Goal: Task Accomplishment & Management: Manage account settings

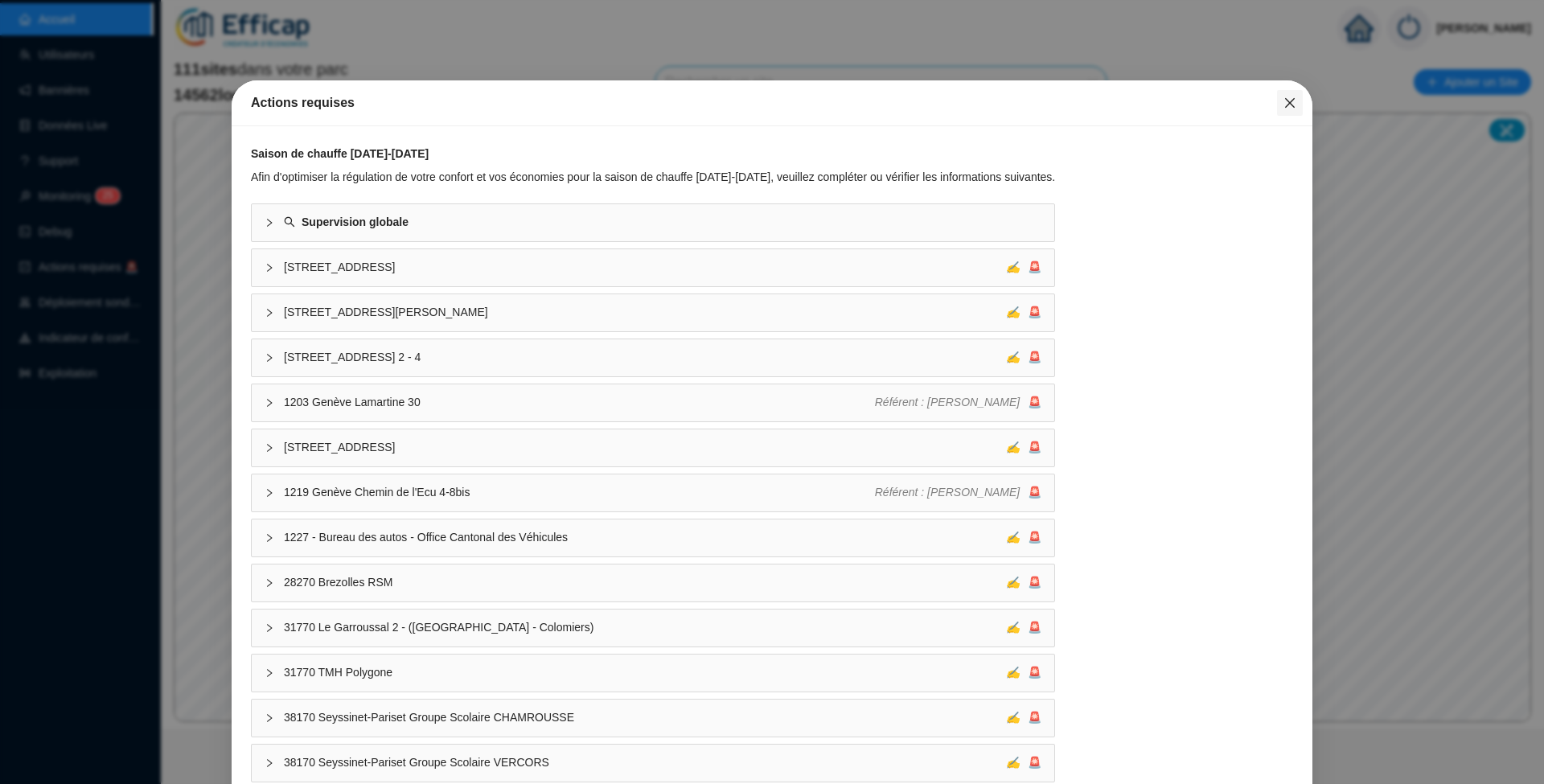
click at [1285, 100] on icon "close" at bounding box center [1290, 103] width 10 height 10
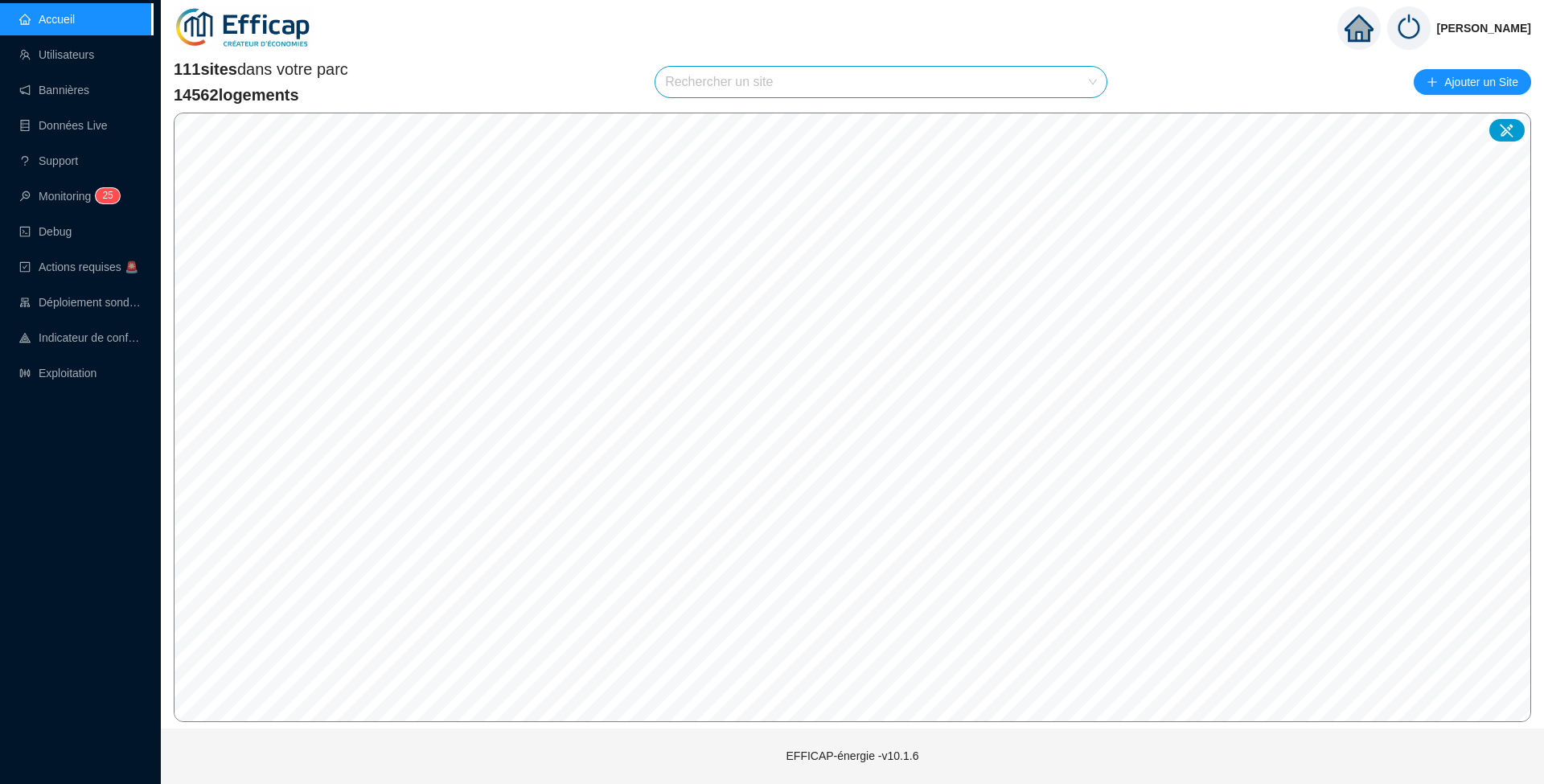
click at [744, 78] on input "search" at bounding box center [874, 82] width 418 height 31
type input "astro"
click at [1088, 125] on div at bounding box center [1078, 120] width 37 height 24
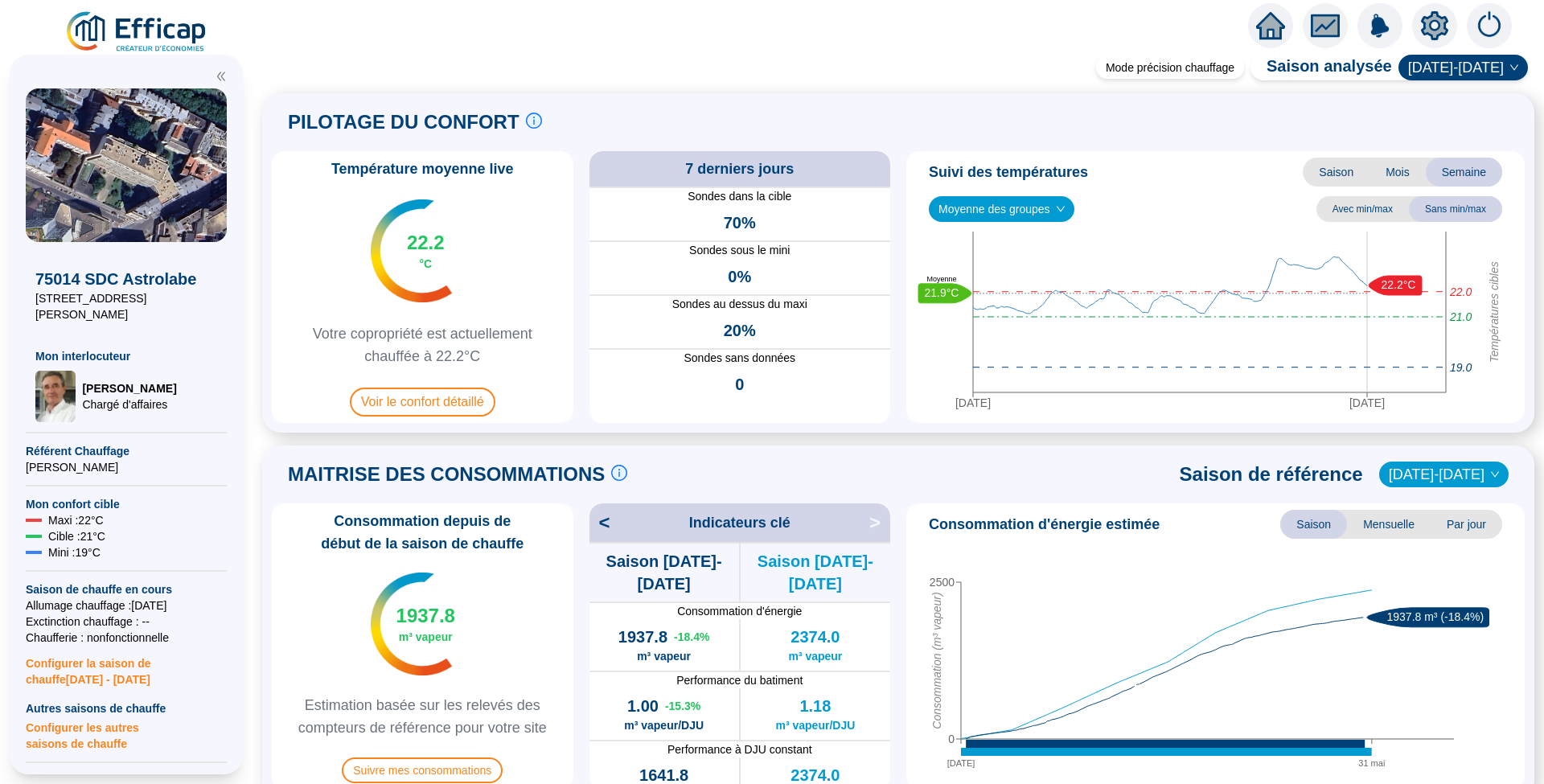
click at [1430, 23] on icon "setting" at bounding box center [1435, 25] width 11 height 11
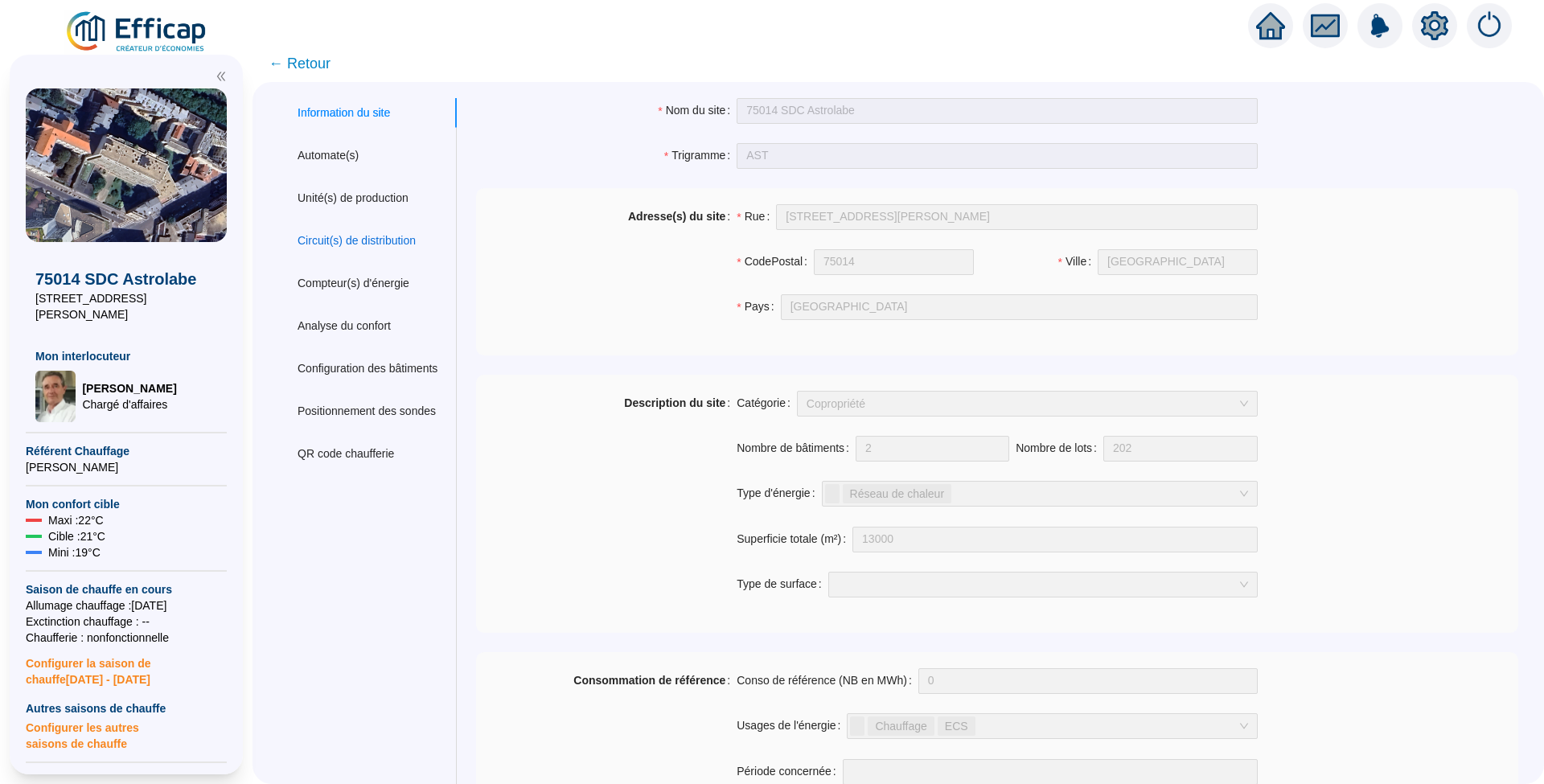
click at [378, 234] on div "Circuit(s) de distribution" at bounding box center [356, 241] width 118 height 17
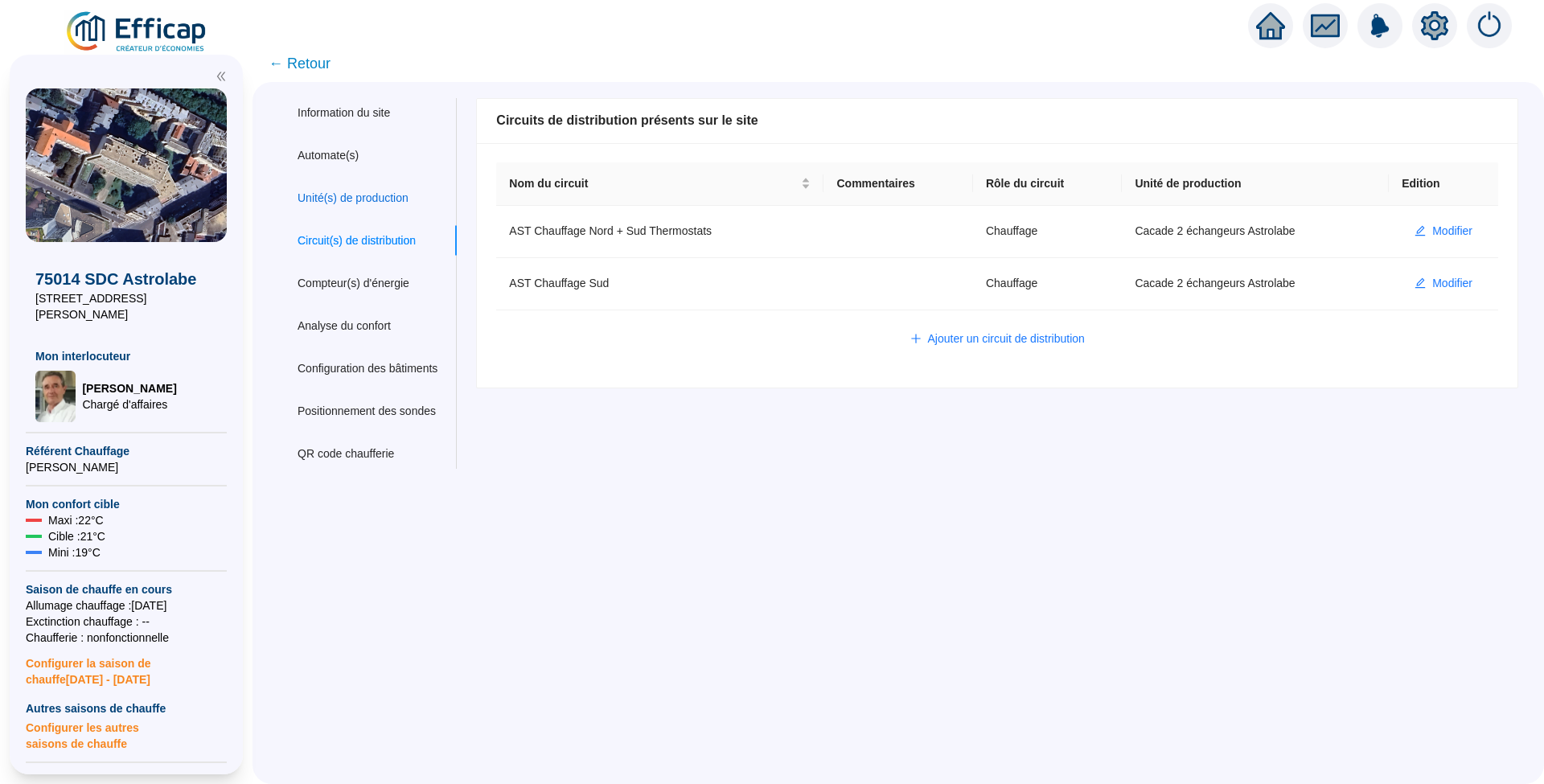
click at [390, 201] on div "Unité(s) de production" at bounding box center [353, 198] width 111 height 17
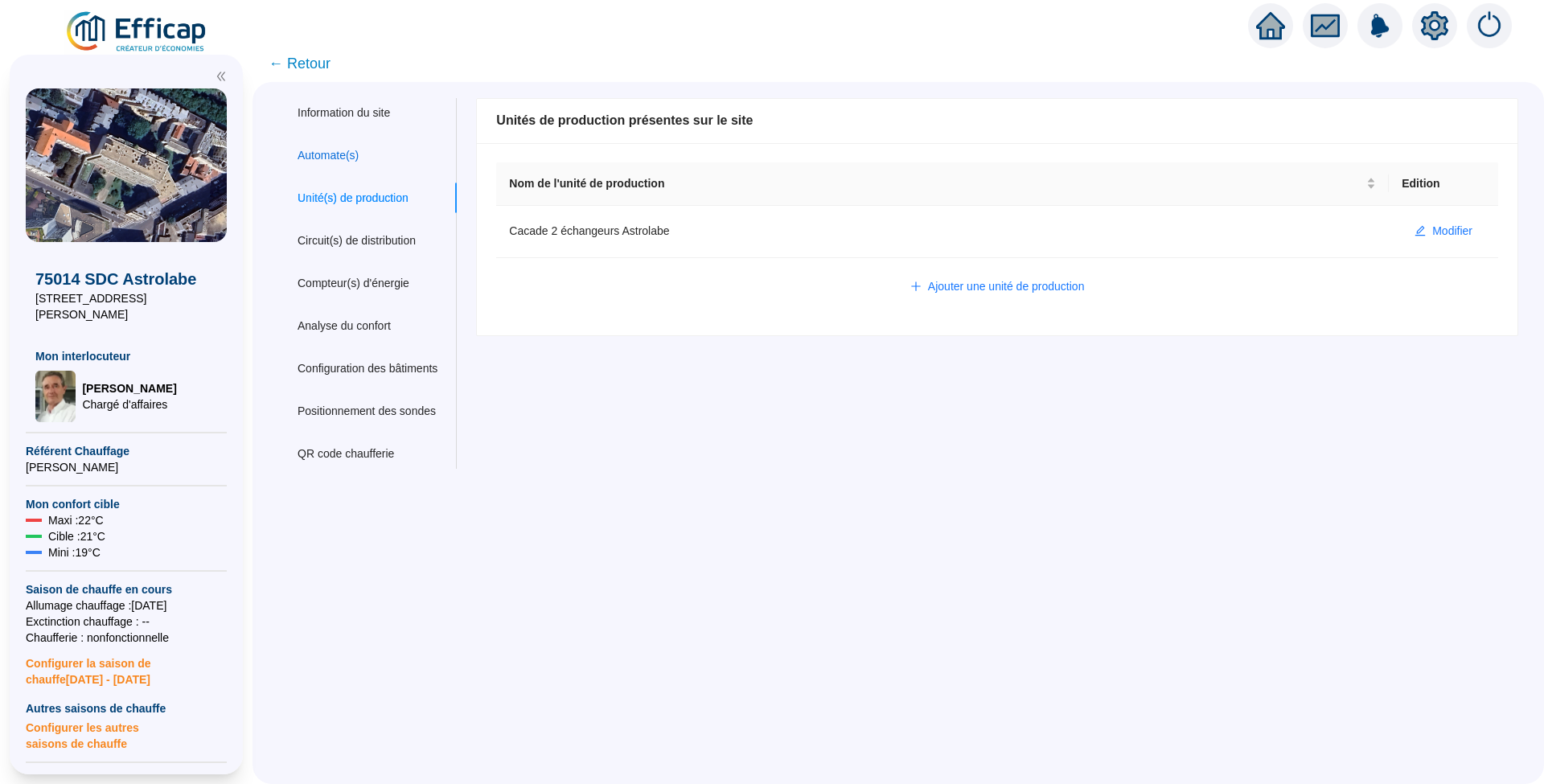
click at [335, 157] on div "Automate(s)" at bounding box center [328, 155] width 61 height 17
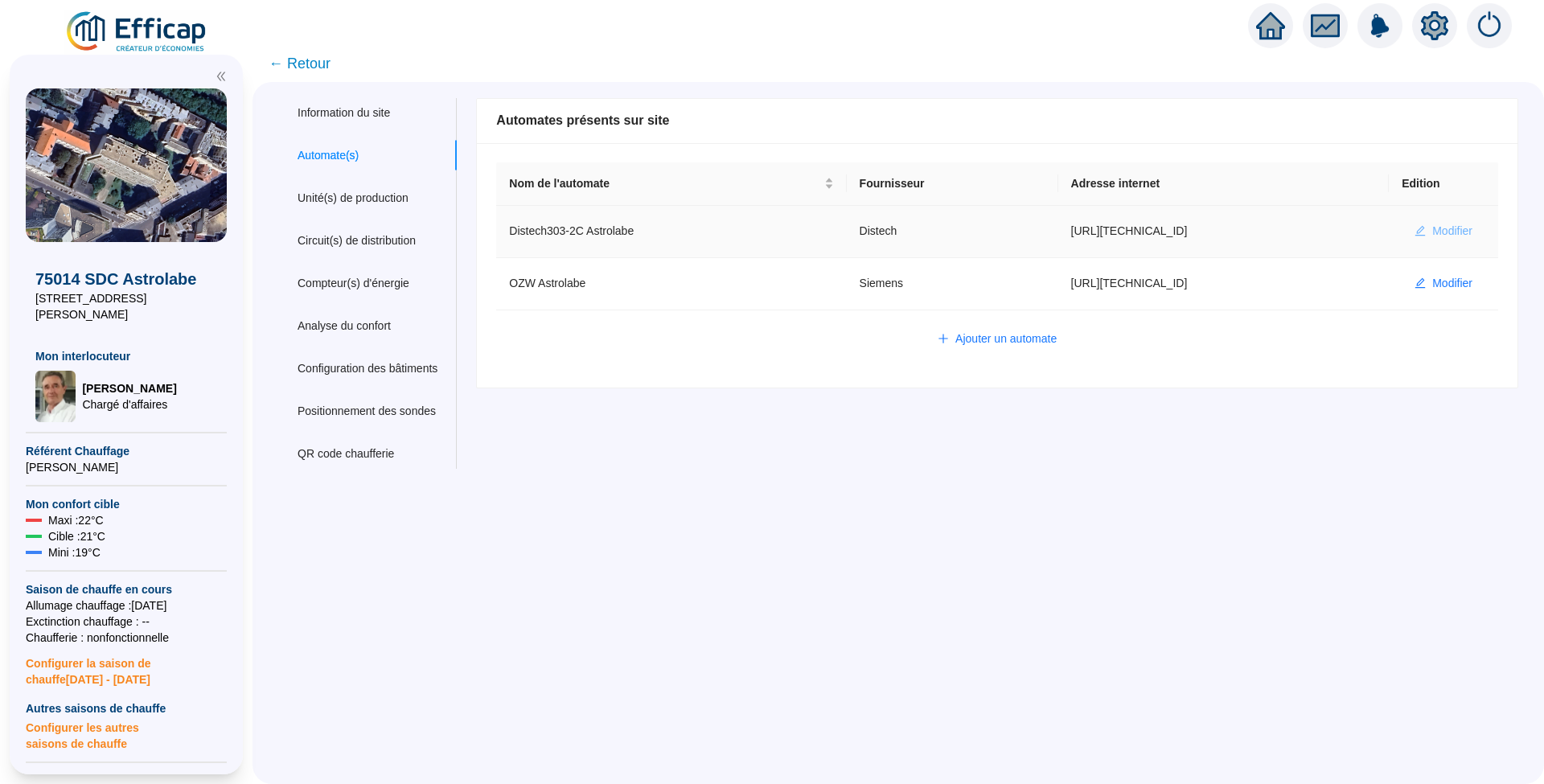
click at [1448, 228] on span "Modifier" at bounding box center [1452, 231] width 41 height 17
type input "Distech303-2C Astrolabe"
type input "[URL][TECHNICAL_ID]"
type input "admin-efficap"
type input "AV1001"
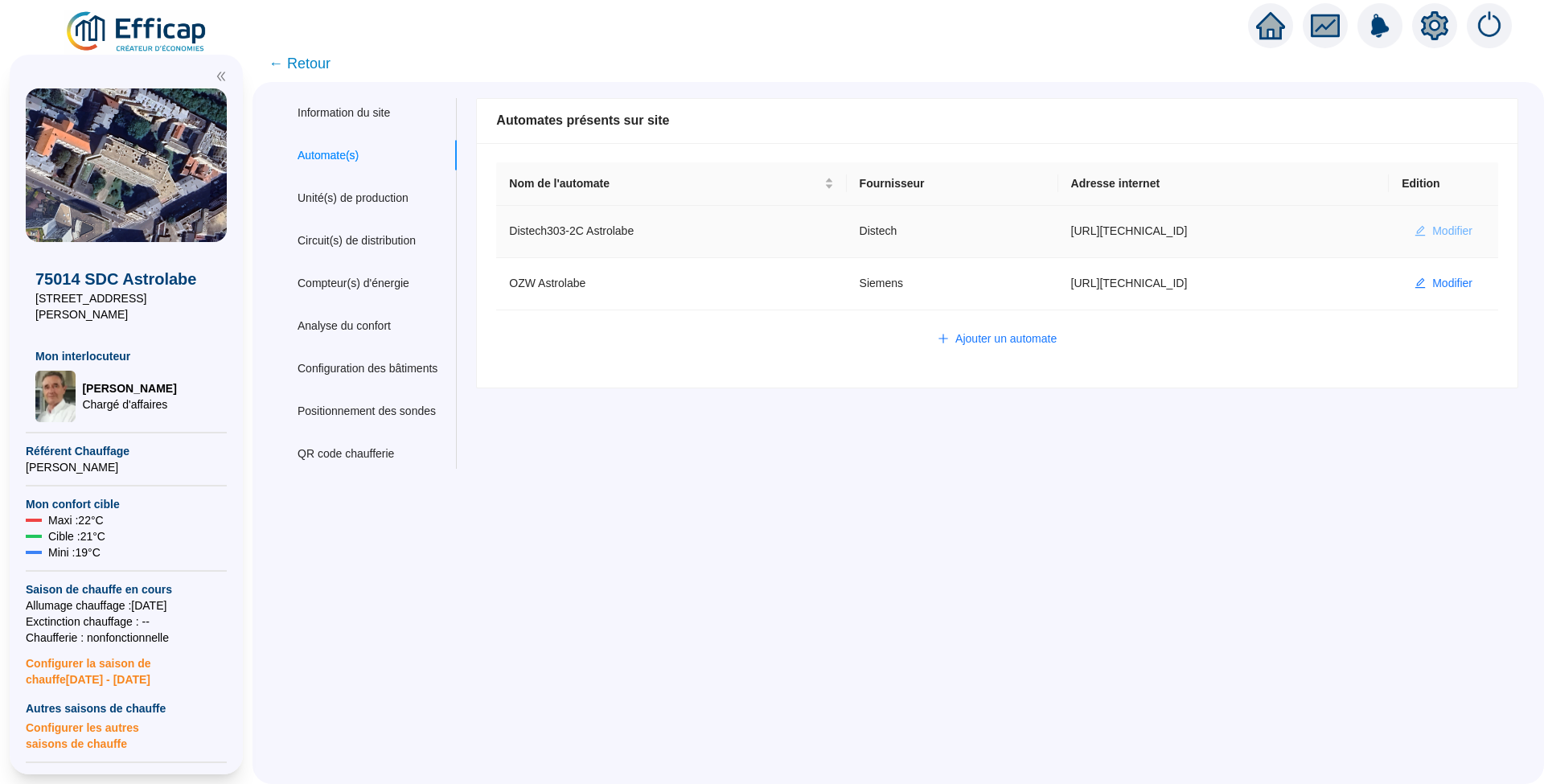
type input "AV1002"
type input "AV1000"
type input "BV1000"
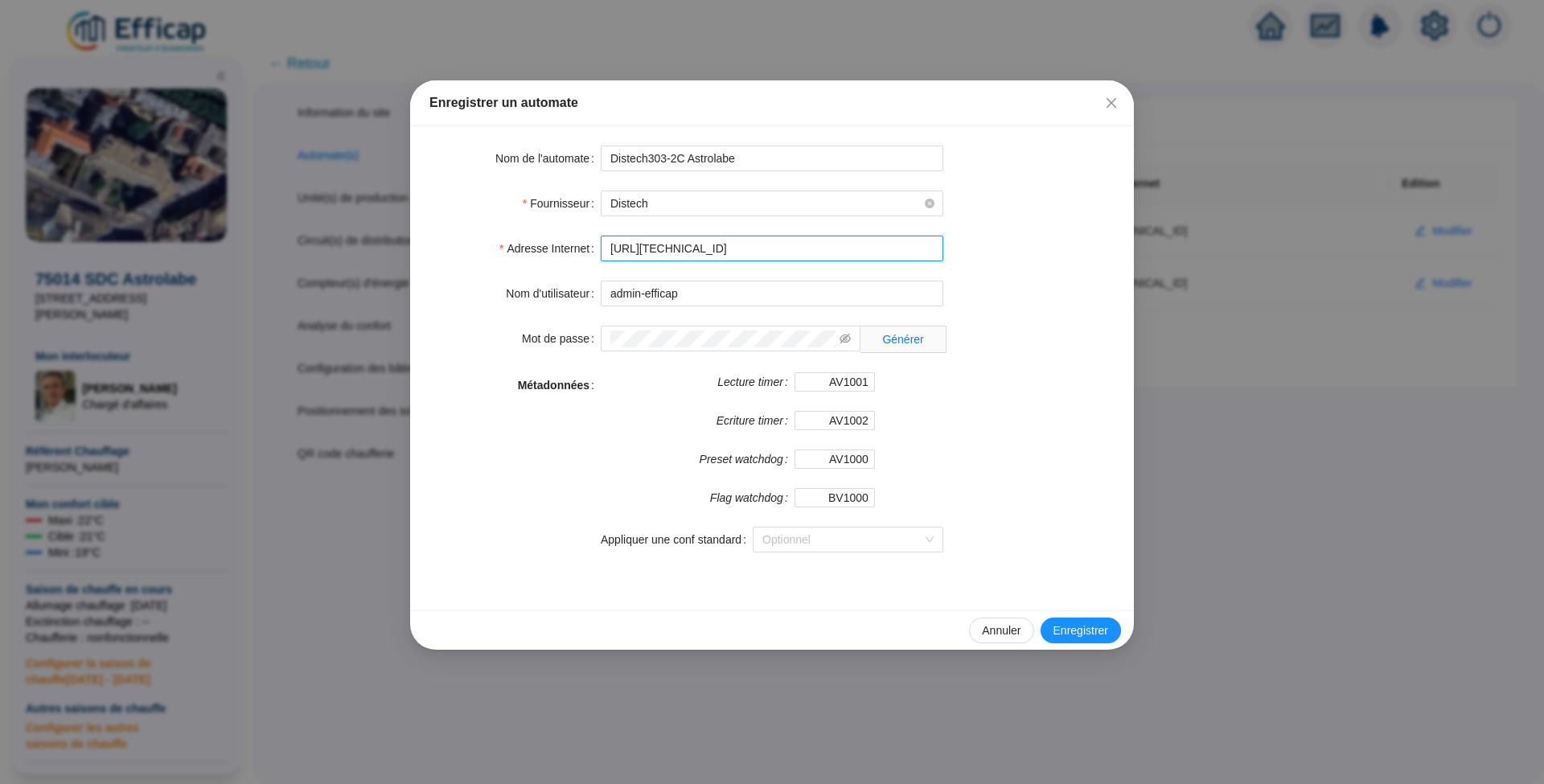
drag, startPoint x: 649, startPoint y: 248, endPoint x: 714, endPoint y: 248, distance: 65.0
click at [714, 248] on input "[URL][TECHNICAL_ID]" at bounding box center [772, 248] width 343 height 26
type input "[URL][TECHNICAL_ID]"
click at [1068, 627] on span "Enregistrer" at bounding box center [1081, 631] width 55 height 17
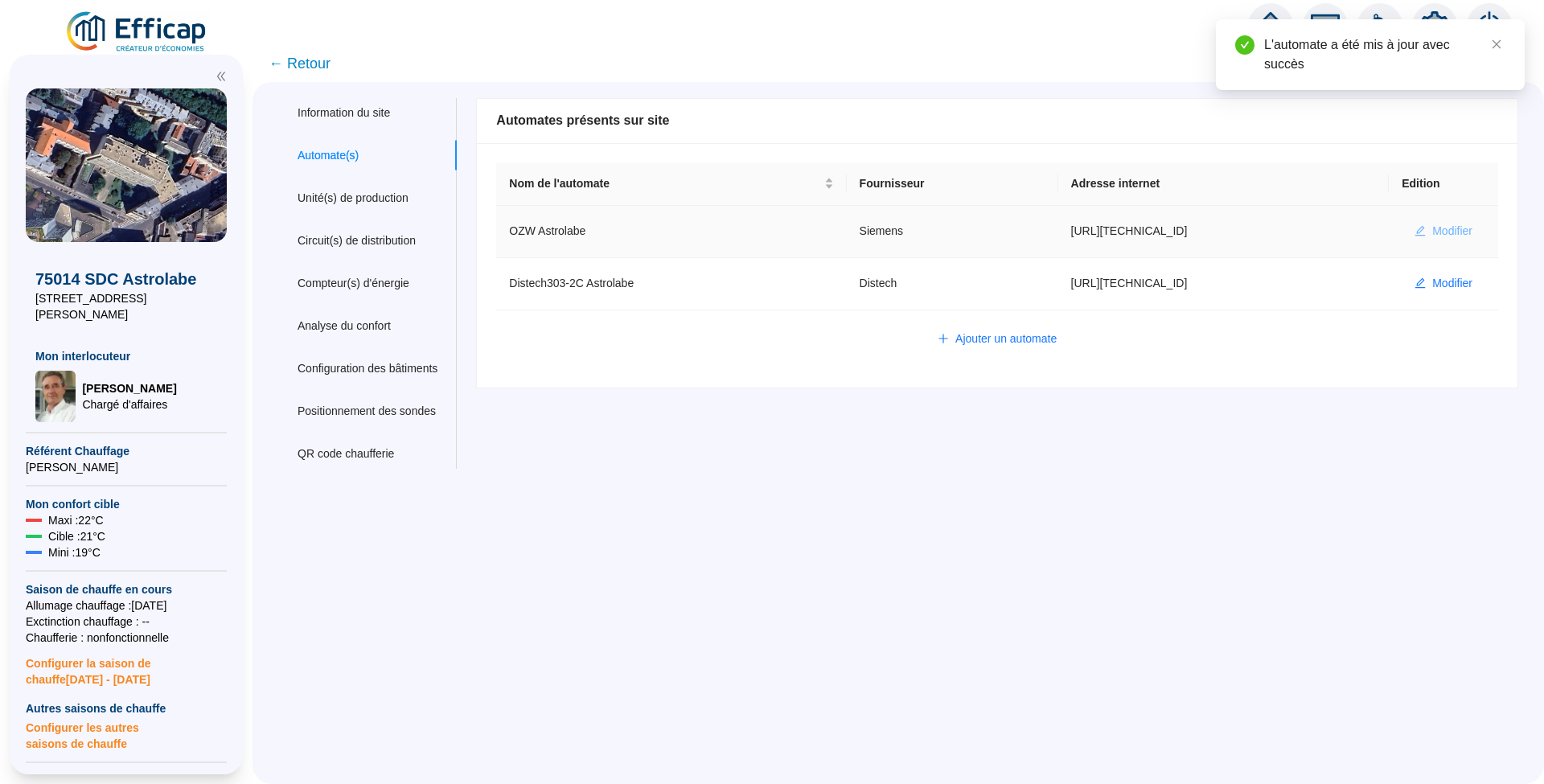
click at [1432, 225] on span "Modifier" at bounding box center [1452, 231] width 41 height 17
type input "OZW Astrolabe"
type input "[URL][TECHNICAL_ID]"
type input "plant-efficap"
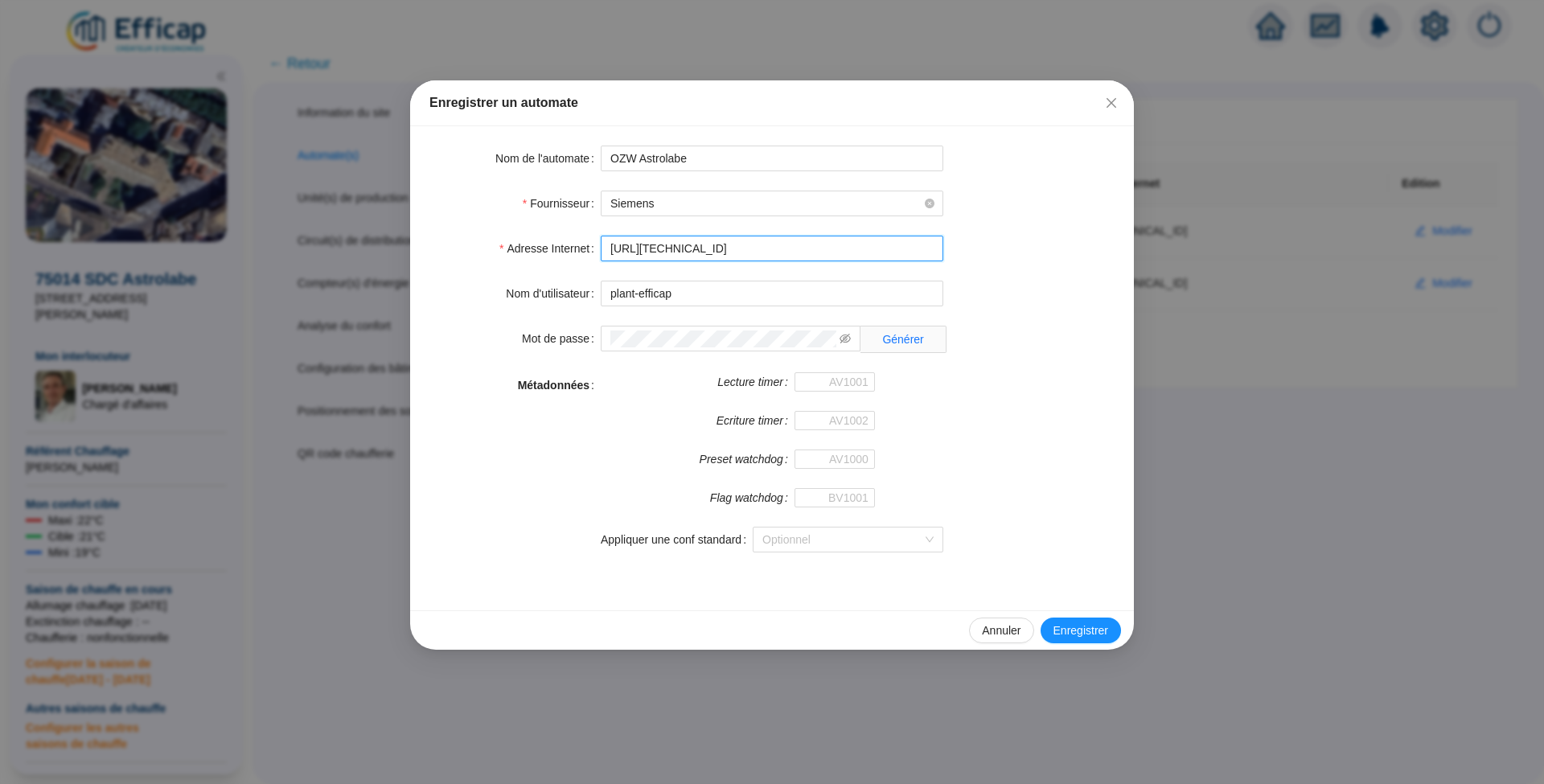
drag, startPoint x: 647, startPoint y: 252, endPoint x: 713, endPoint y: 252, distance: 66.0
click at [713, 252] on input "[URL][TECHNICAL_ID]" at bounding box center [772, 248] width 343 height 26
type input "[URL][TECHNICAL_ID]"
click at [1087, 632] on span "Enregistrer" at bounding box center [1081, 631] width 55 height 17
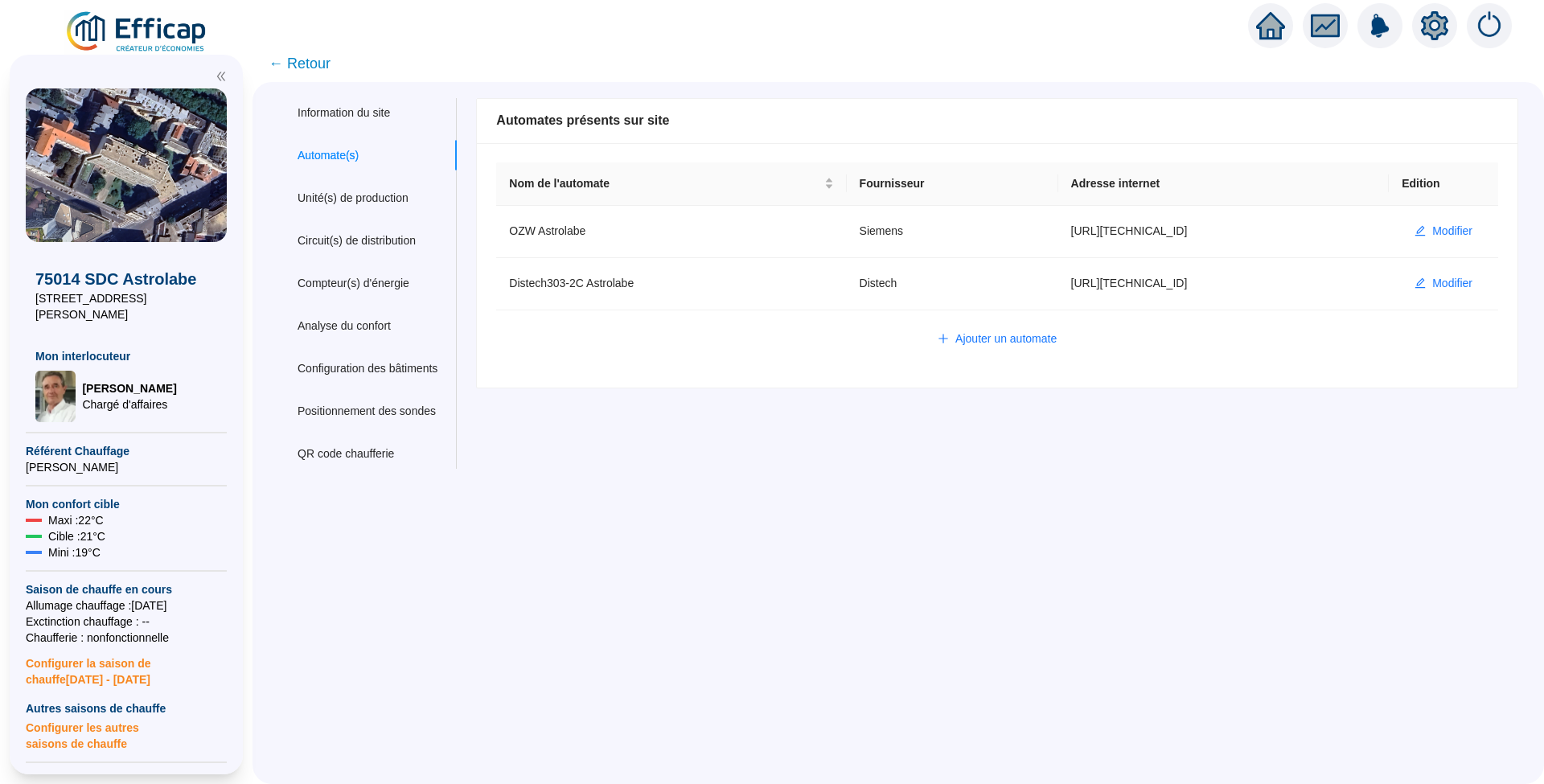
click at [330, 66] on span "← Retour" at bounding box center [300, 63] width 62 height 23
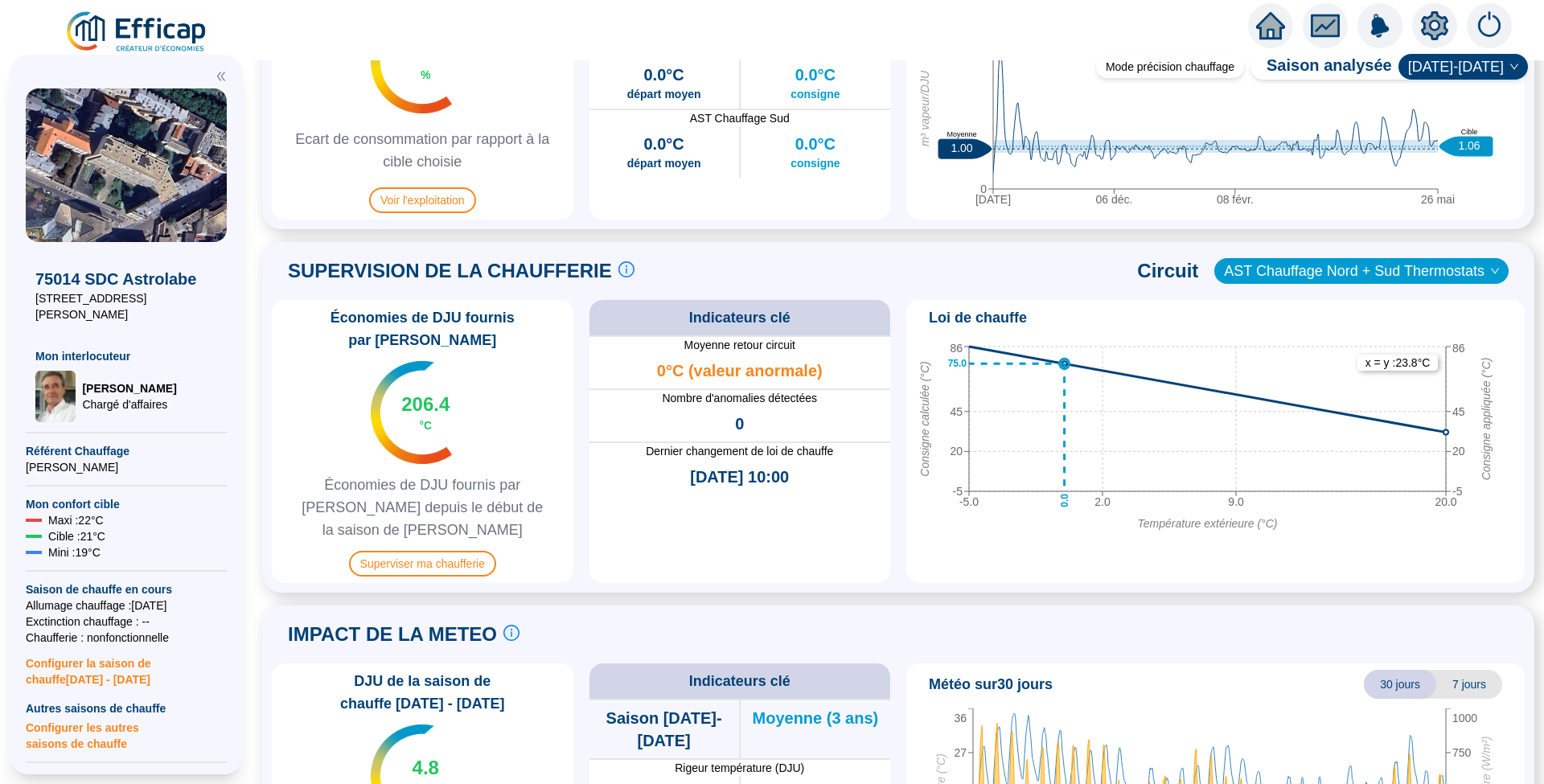
scroll to position [965, 0]
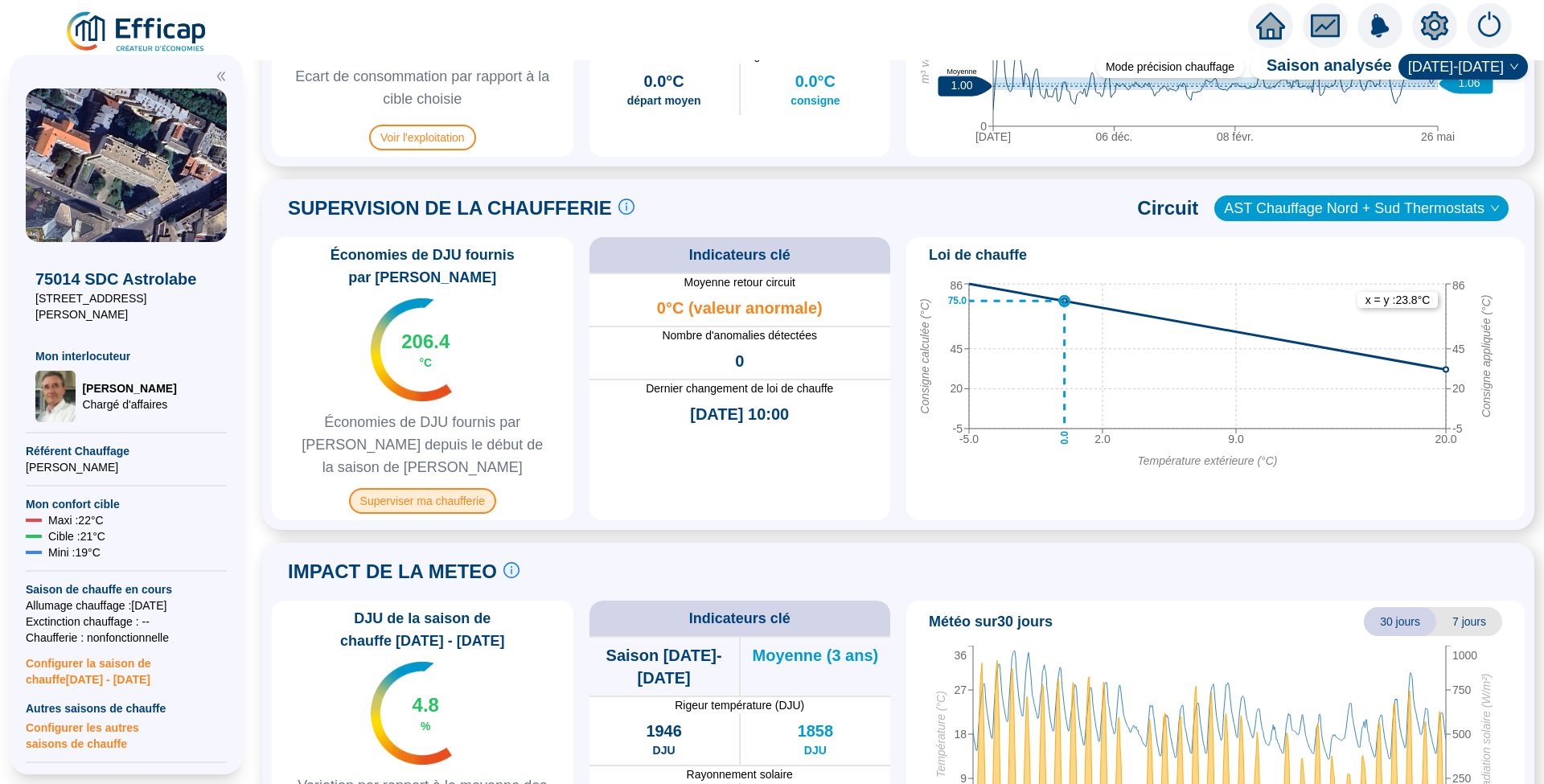
click at [405, 488] on span "Superviser ma chaufferie" at bounding box center [422, 501] width 147 height 26
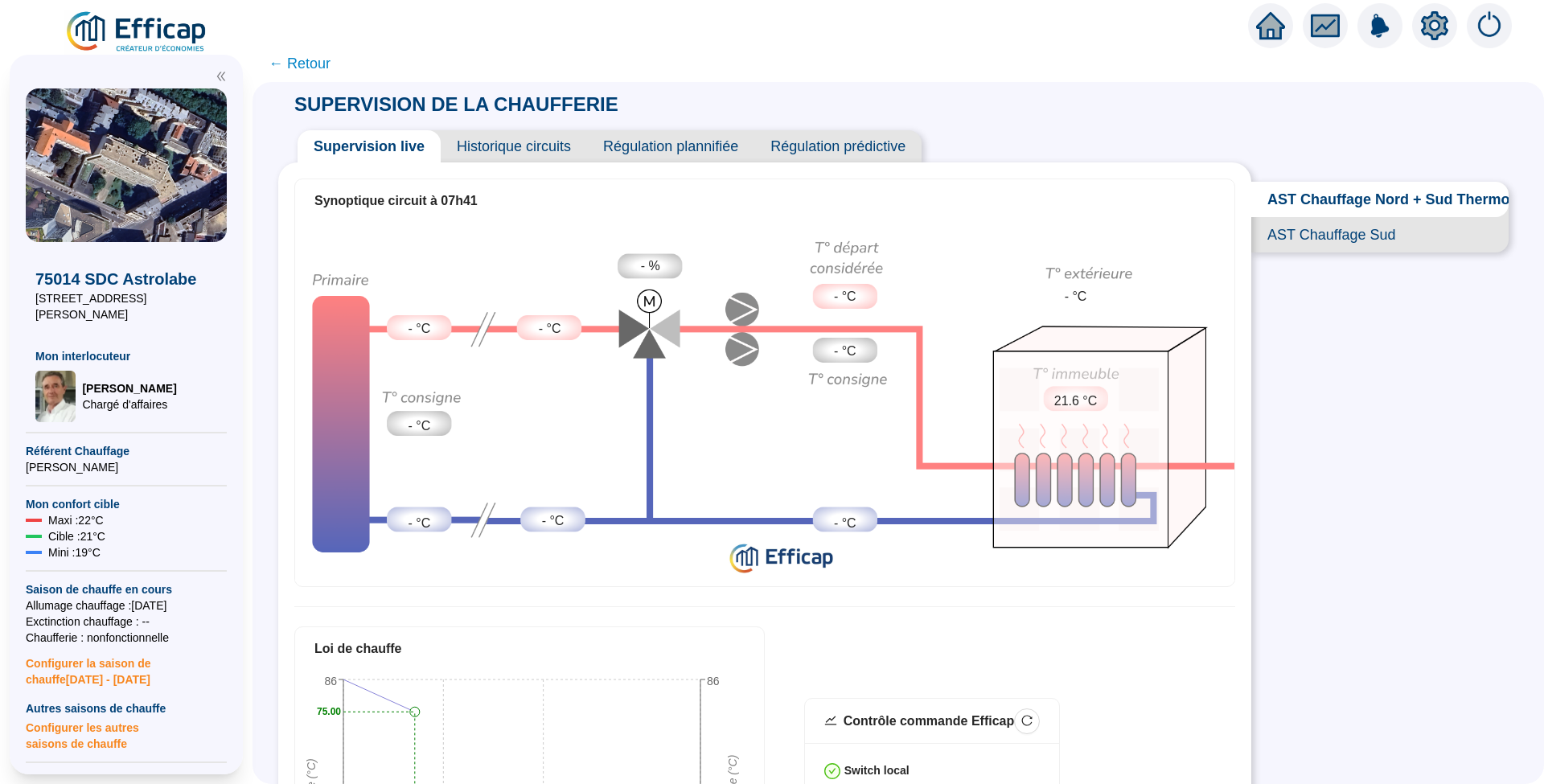
click at [521, 140] on span "Historique circuits" at bounding box center [513, 146] width 146 height 32
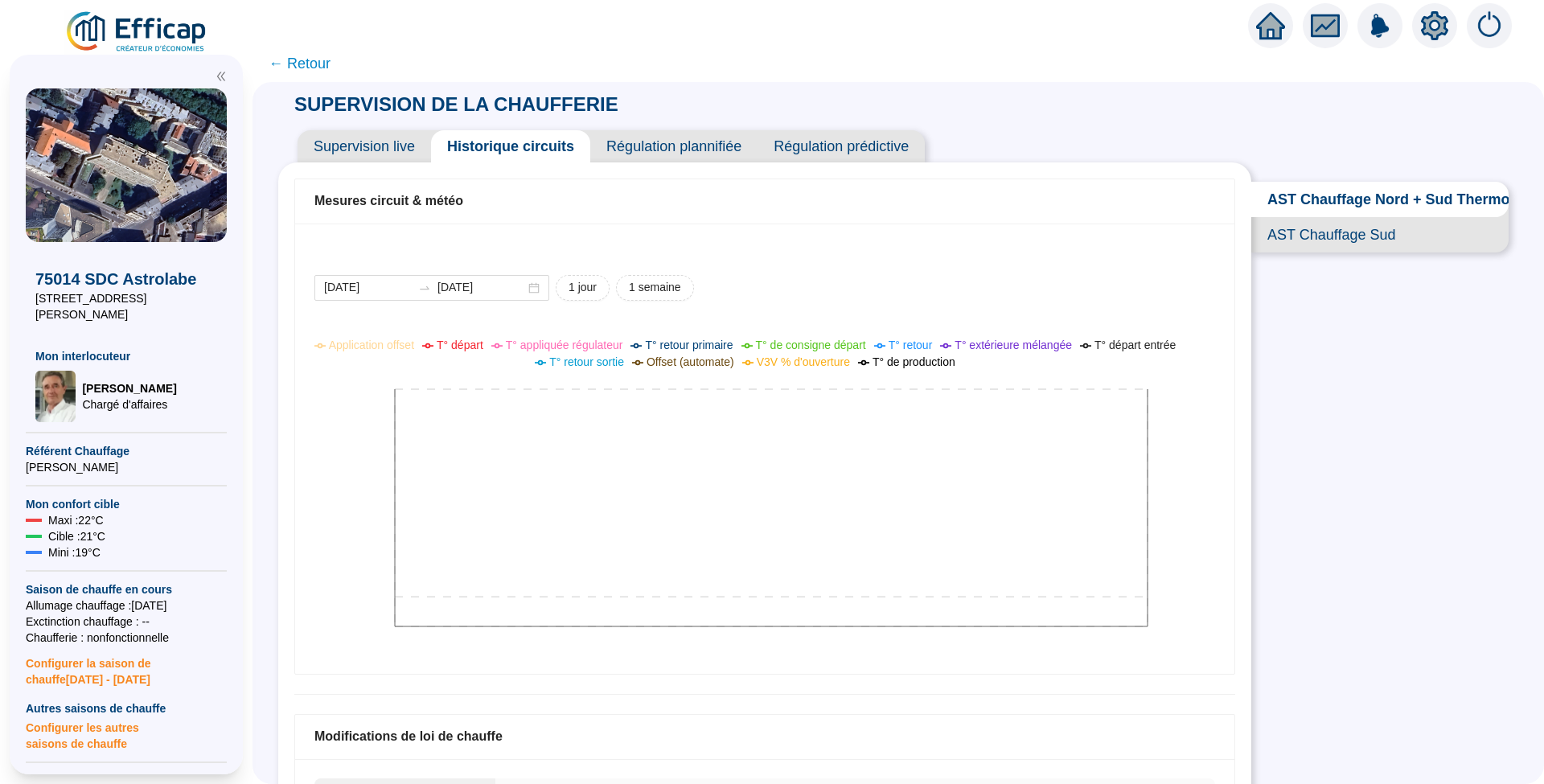
click at [400, 150] on span "Supervision live" at bounding box center [365, 146] width 134 height 32
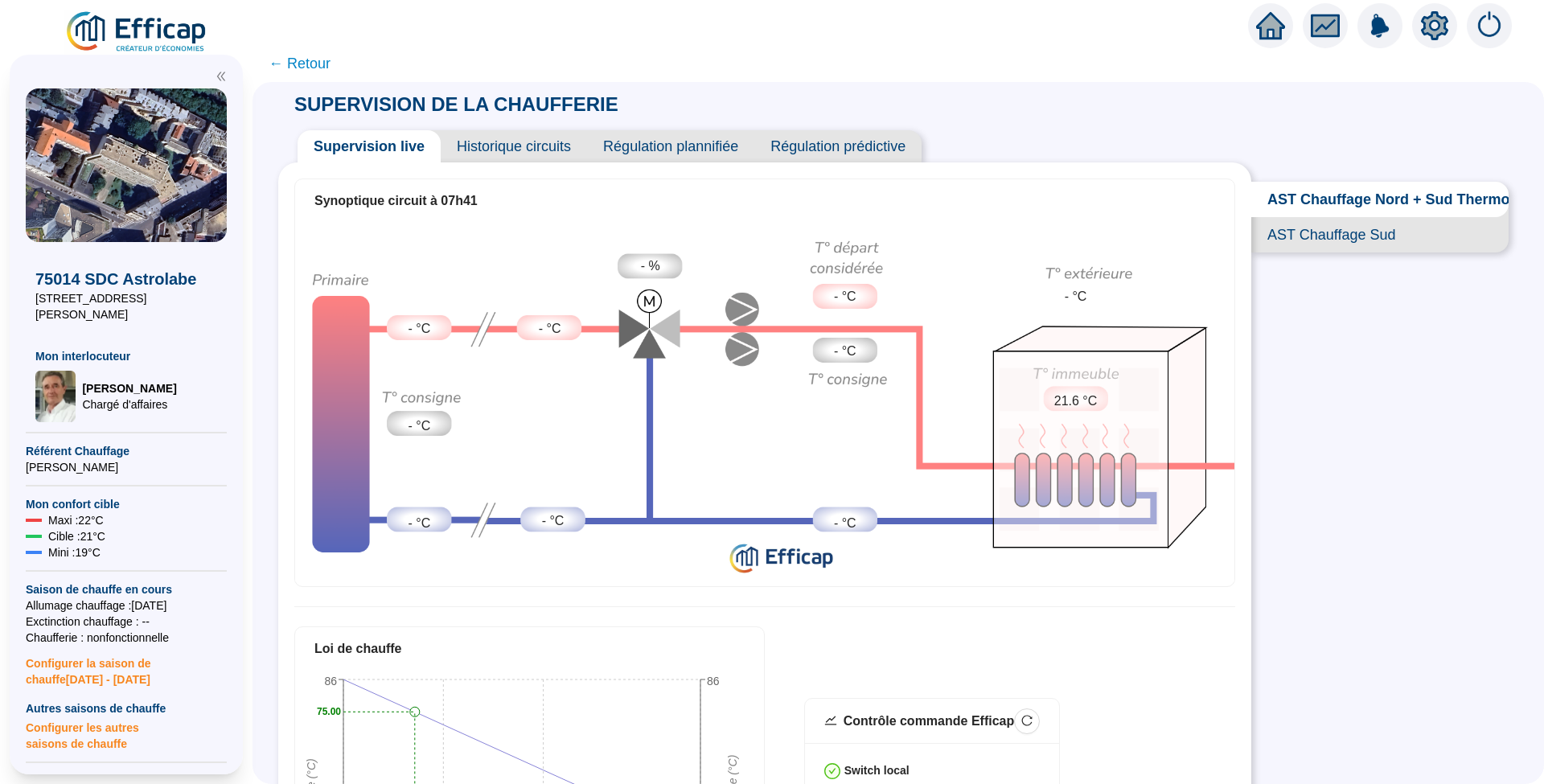
click at [1327, 253] on span "AST Chauffage Sud" at bounding box center [1380, 235] width 257 height 35
